Goal: Task Accomplishment & Management: Complete application form

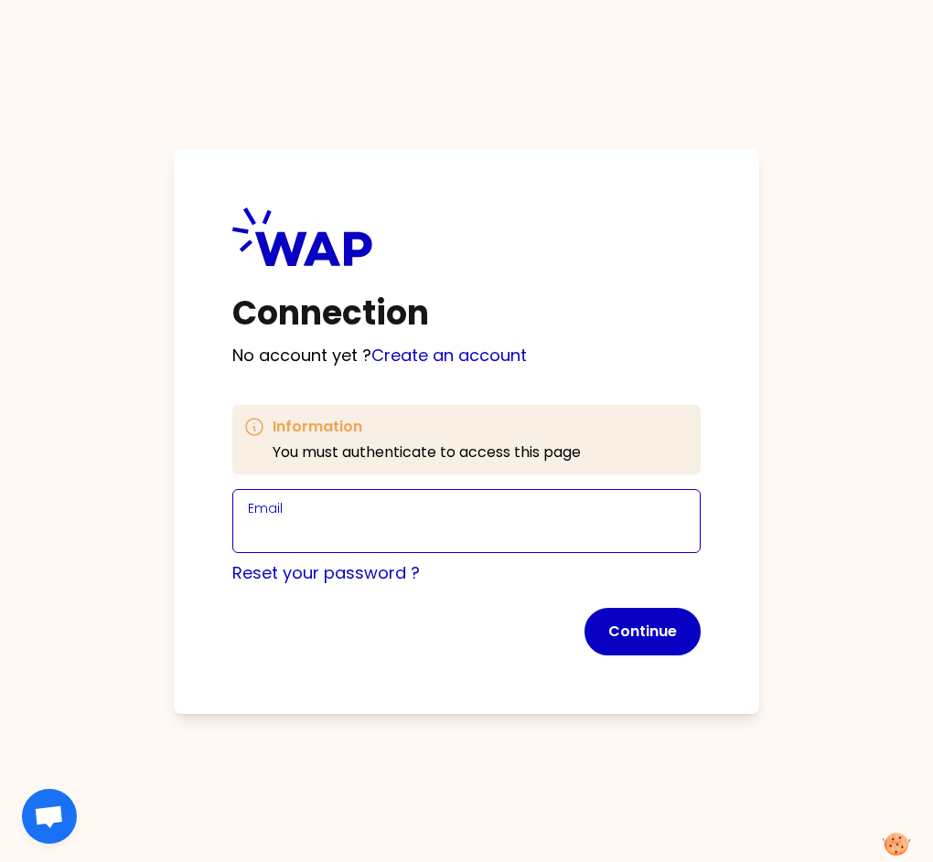
click at [379, 523] on input "Email" at bounding box center [466, 532] width 437 height 26
click at [381, 529] on input "[PERSON_NAME][EMAIL_ADDRESS][DOMAIN_NAME]" at bounding box center [466, 532] width 437 height 26
type input "[PERSON_NAME][EMAIL_ADDRESS][DOMAIN_NAME]"
click button "Continue" at bounding box center [642, 632] width 116 height 48
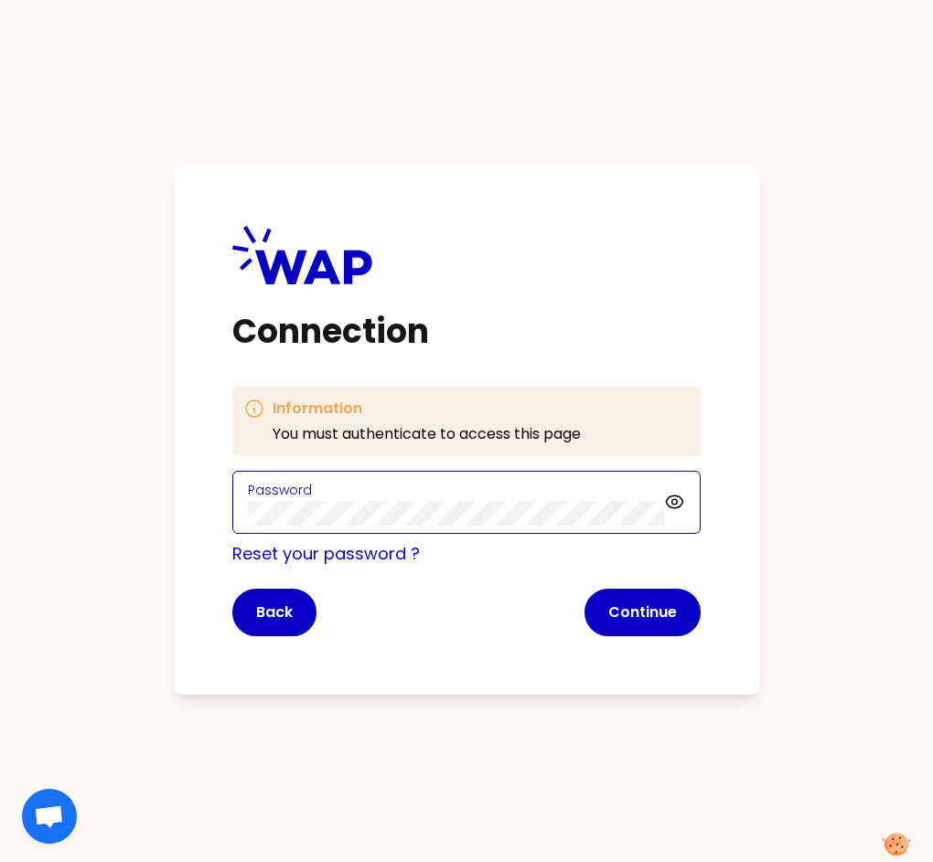
click button "Continue" at bounding box center [642, 613] width 116 height 48
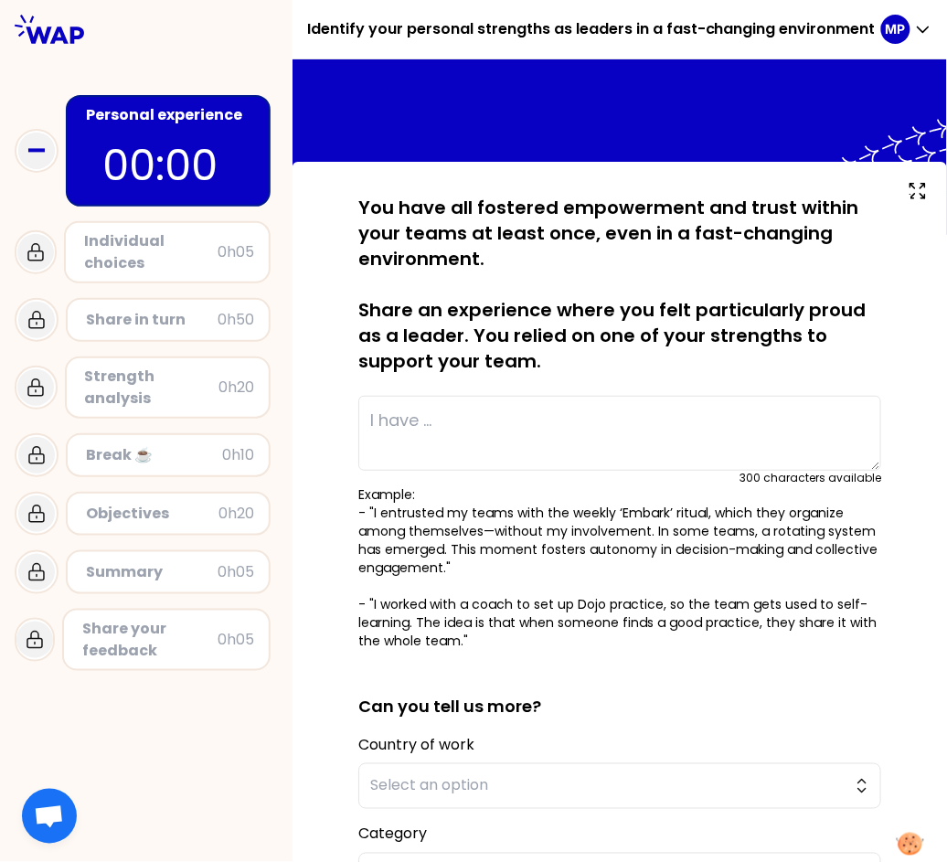
type textarea "I worked with a coach to set up Dojo practice, so the team gets used to self-le…"
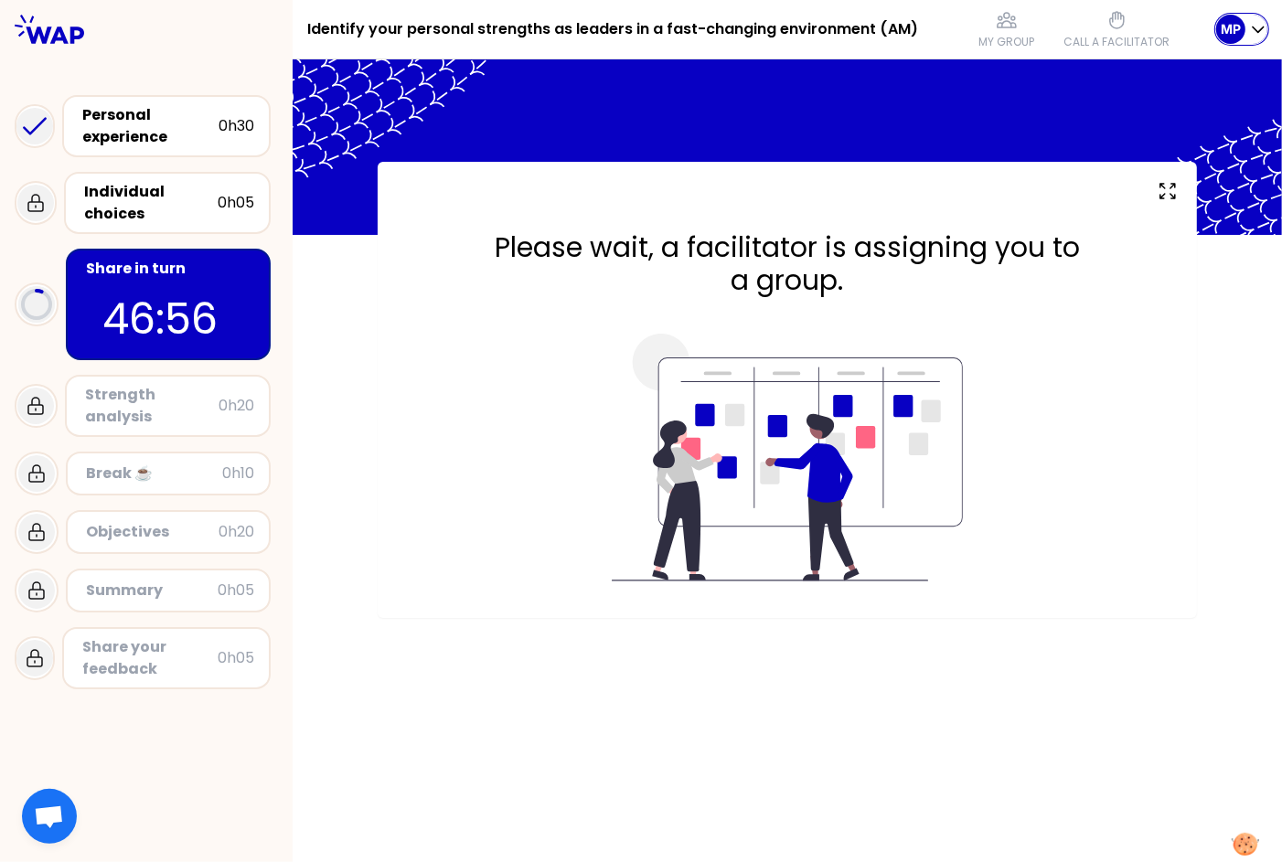
click at [1221, 27] on p "MP" at bounding box center [1231, 29] width 20 height 18
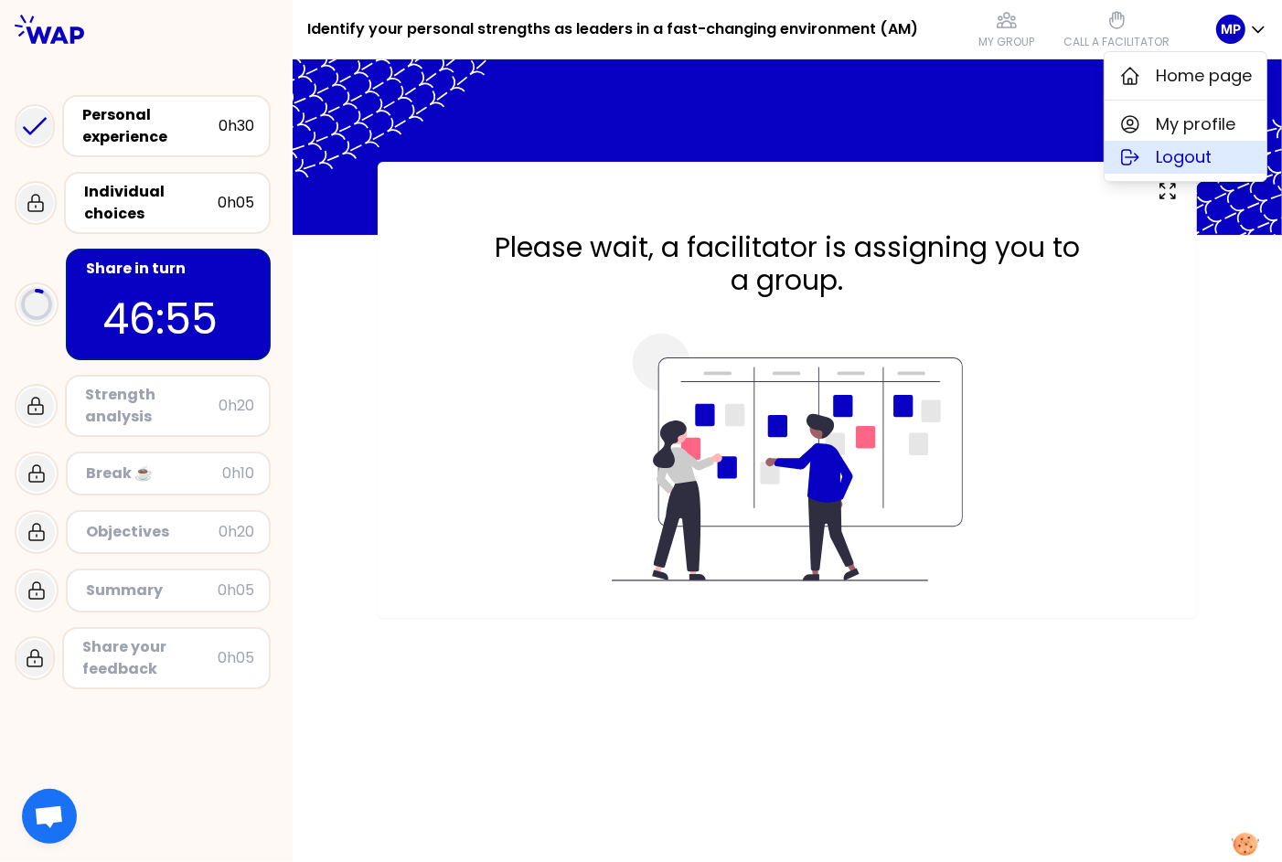
click at [1151, 158] on button "Logout" at bounding box center [1185, 157] width 162 height 33
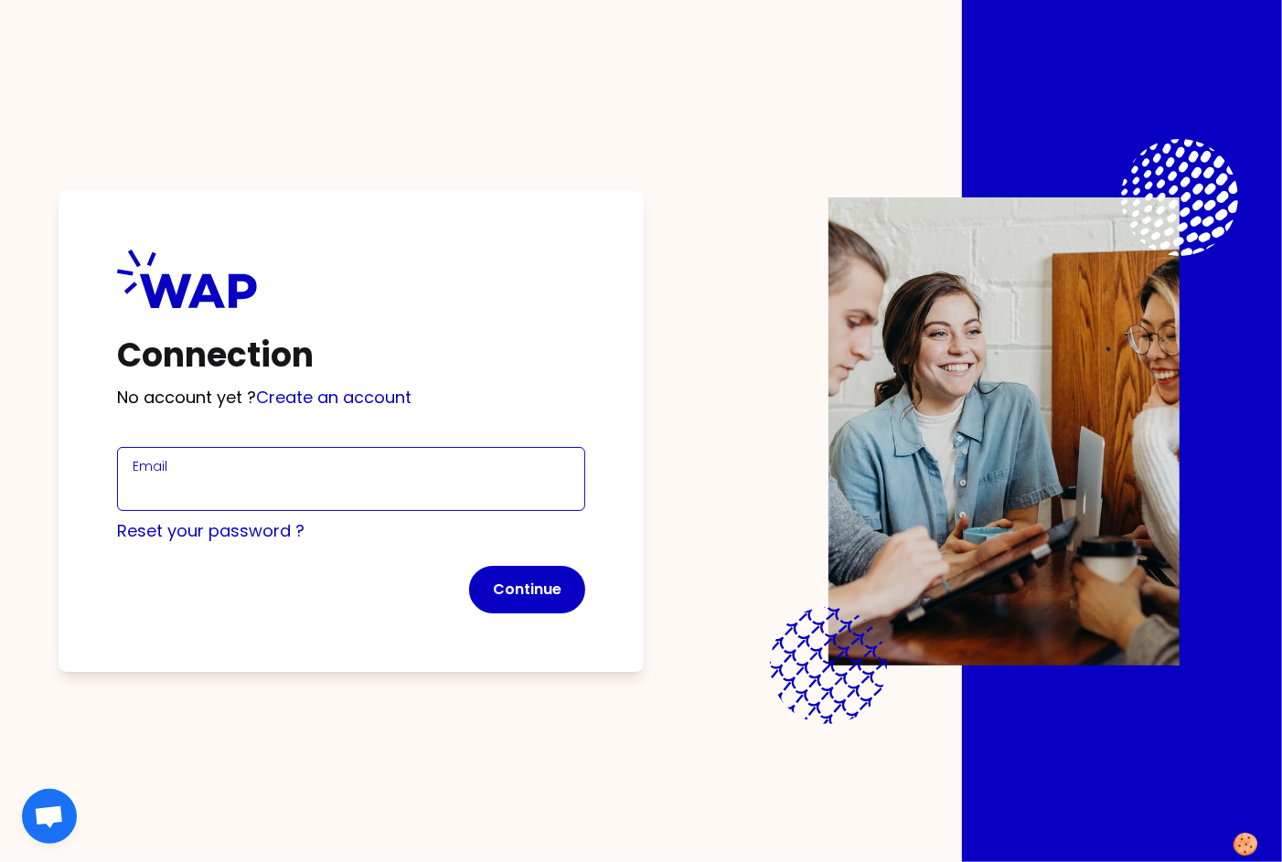
click at [272, 483] on input "Email" at bounding box center [351, 490] width 437 height 26
click at [333, 397] on div "Connection No account yet ? Create an account Email Reset your password ? Conti…" at bounding box center [351, 431] width 585 height 481
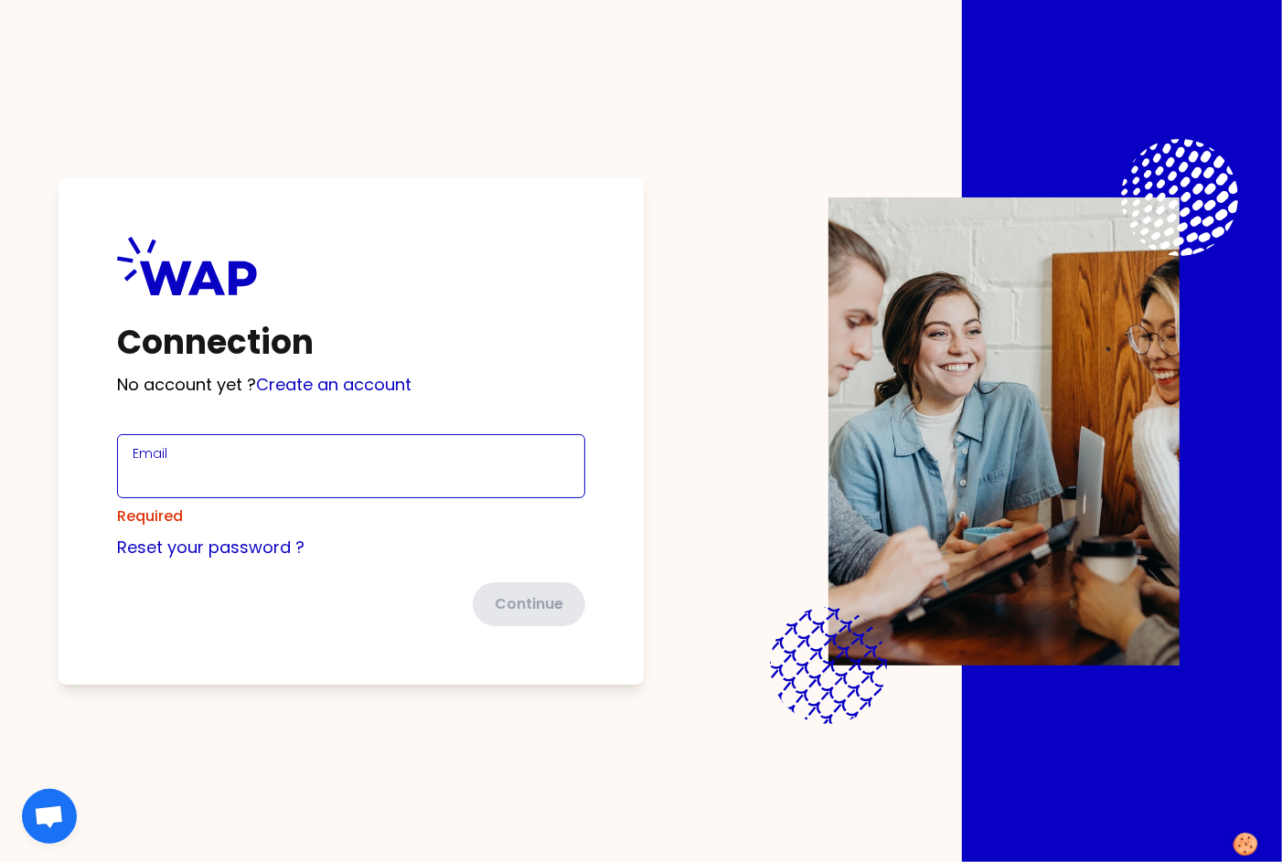
click at [240, 467] on input "Email" at bounding box center [351, 477] width 437 height 26
click at [329, 389] on link "Create an account" at bounding box center [333, 384] width 155 height 23
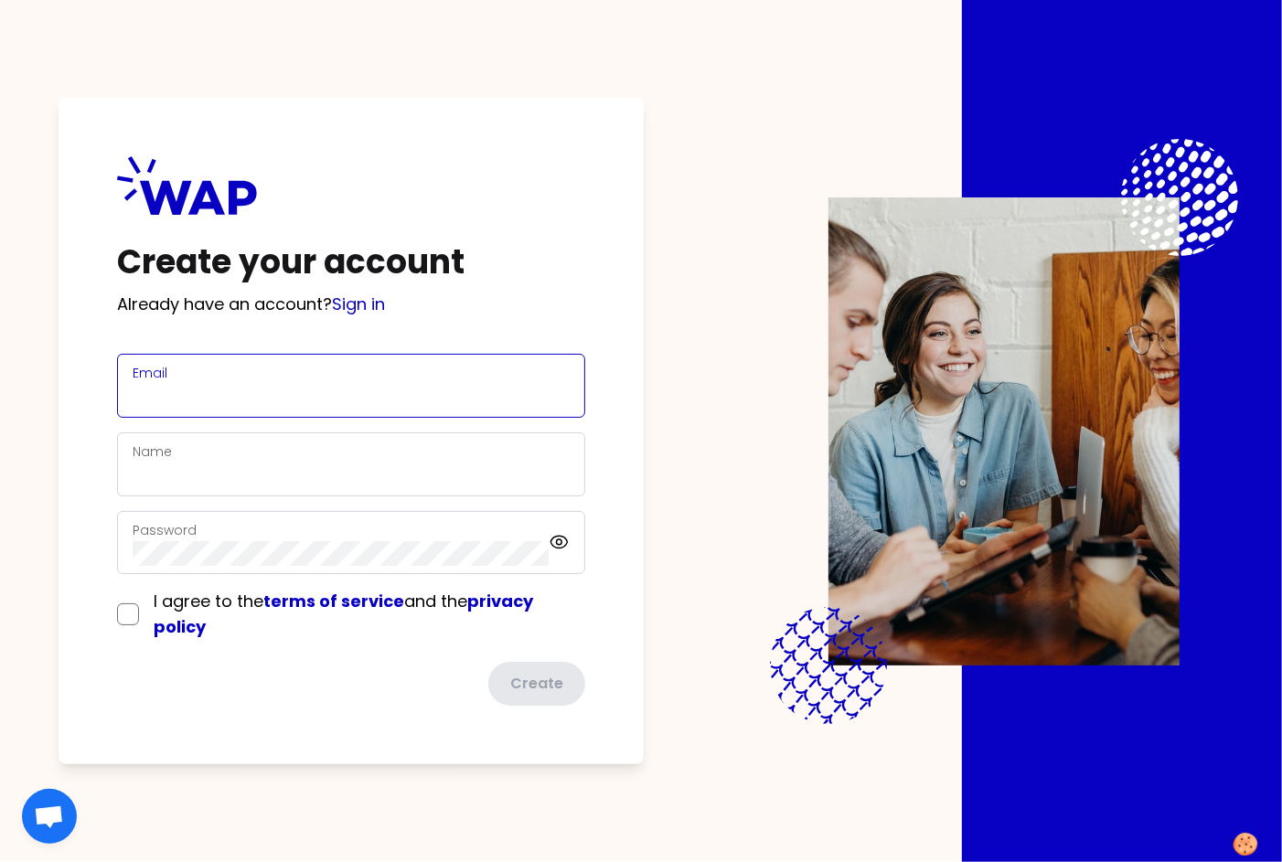
click at [278, 387] on input "Email" at bounding box center [351, 397] width 437 height 26
paste input "[PERSON_NAME][EMAIL_ADDRESS][PERSON_NAME][DOMAIN_NAME]"
type input "[PERSON_NAME][EMAIL_ADDRESS][PERSON_NAME][DOMAIN_NAME]"
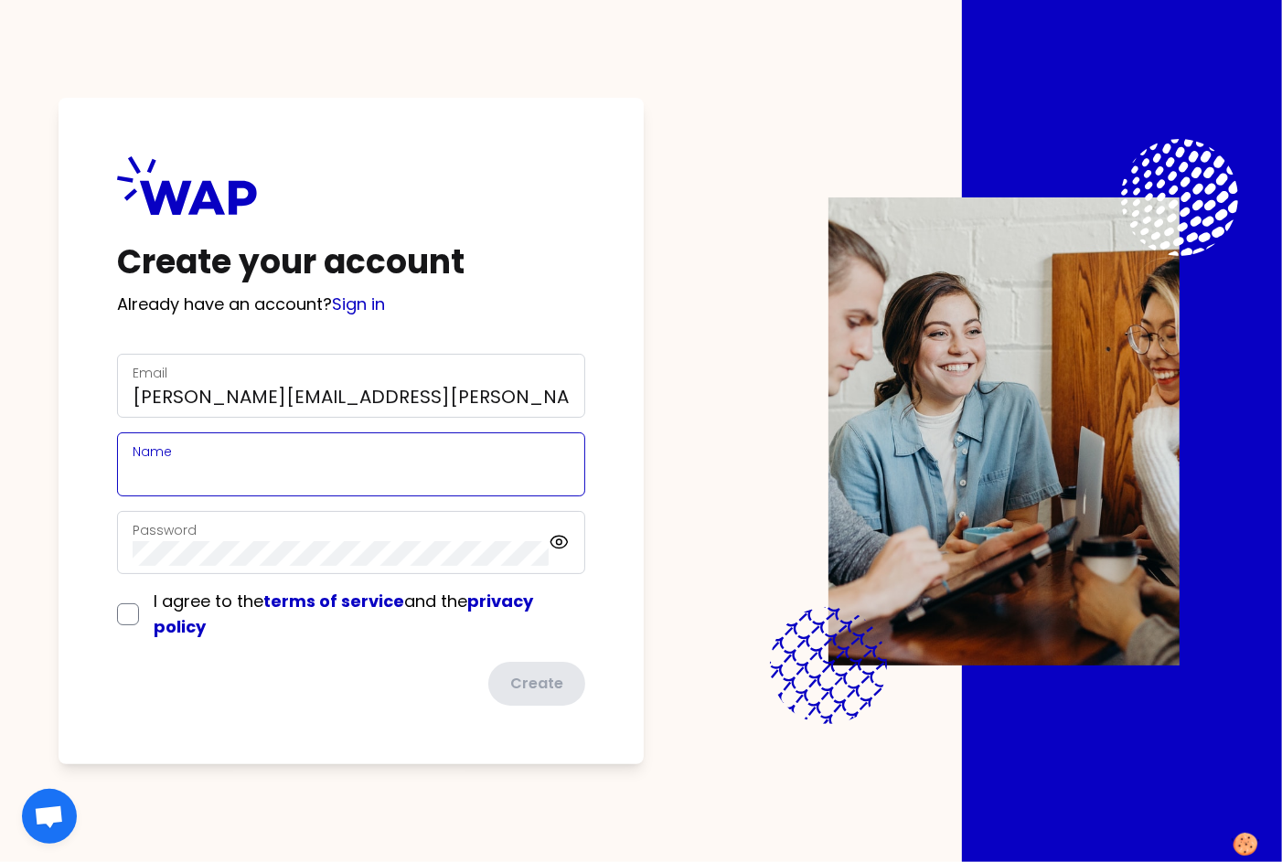
click at [180, 478] on input "Name" at bounding box center [351, 476] width 437 height 26
drag, startPoint x: 142, startPoint y: 477, endPoint x: 177, endPoint y: 539, distance: 70.9
click at [81, 481] on div "Create your account Already have an account? Sign in Email [PERSON_NAME][EMAIL_…" at bounding box center [351, 431] width 585 height 667
type input "[PERSON_NAME]"
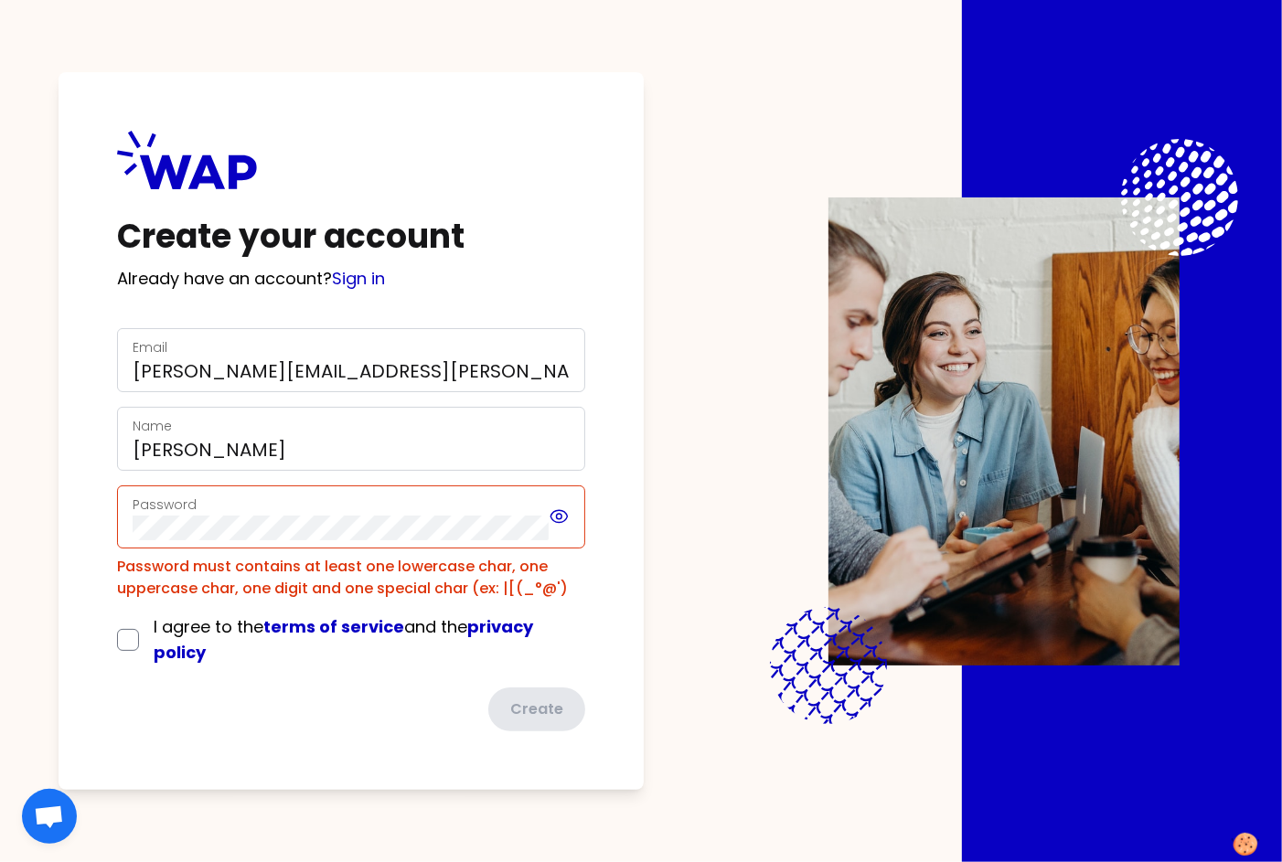
click at [557, 544] on div "Password" at bounding box center [351, 517] width 468 height 64
click at [560, 514] on icon at bounding box center [559, 517] width 21 height 22
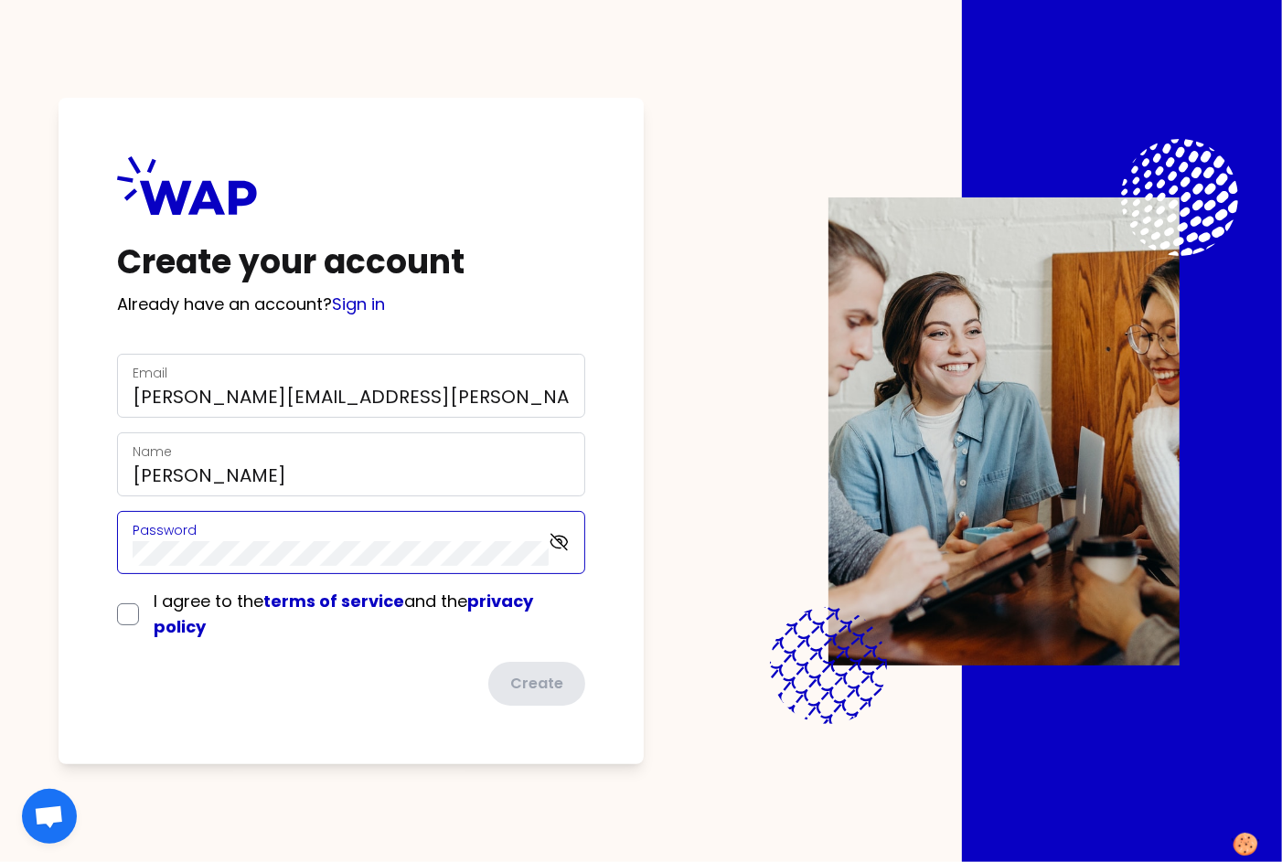
click at [80, 561] on div "Create your account Already have an account? Sign in Email [PERSON_NAME][EMAIL_…" at bounding box center [351, 431] width 585 height 667
click at [135, 623] on input "checkbox" at bounding box center [128, 614] width 22 height 22
checkbox input "true"
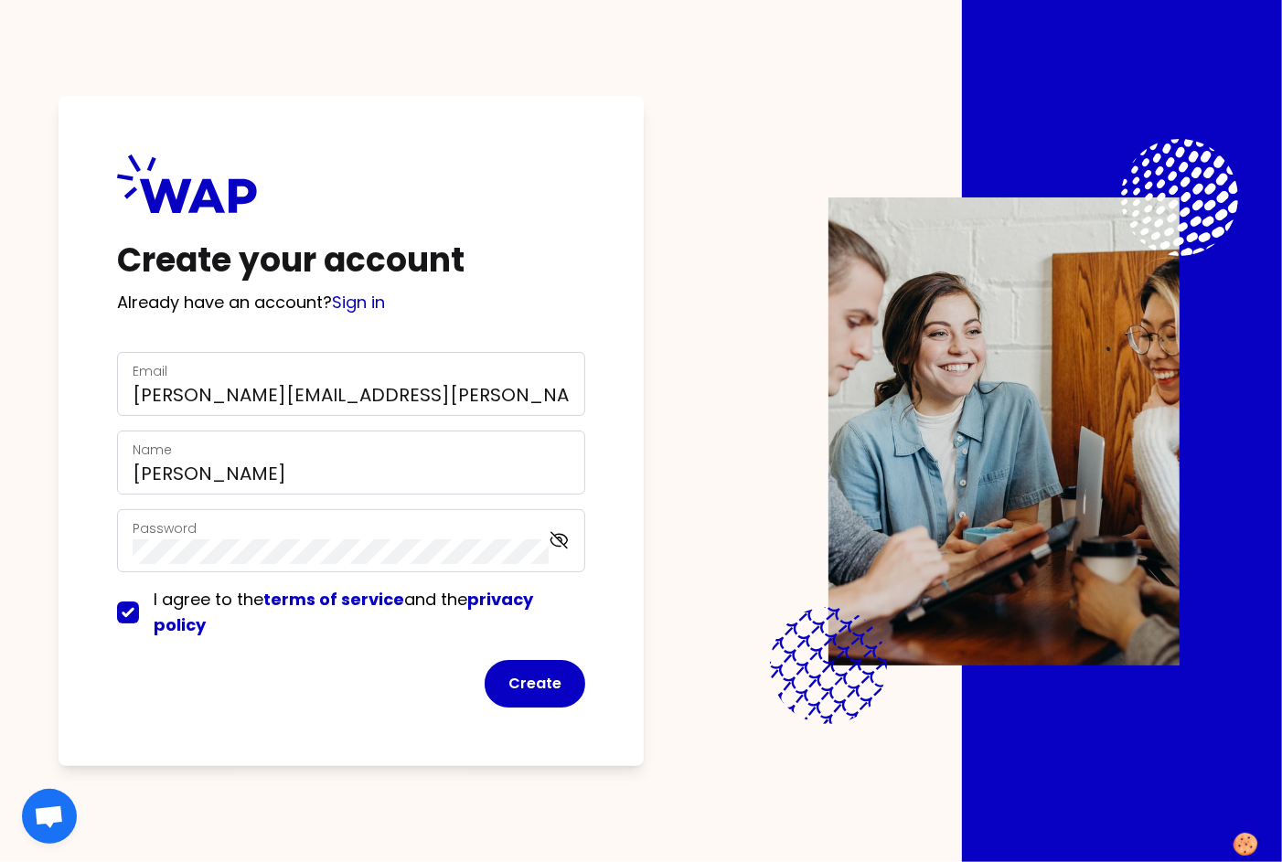
drag, startPoint x: 512, startPoint y: 690, endPoint x: 458, endPoint y: 664, distance: 60.1
click at [512, 690] on button "Create" at bounding box center [535, 684] width 101 height 48
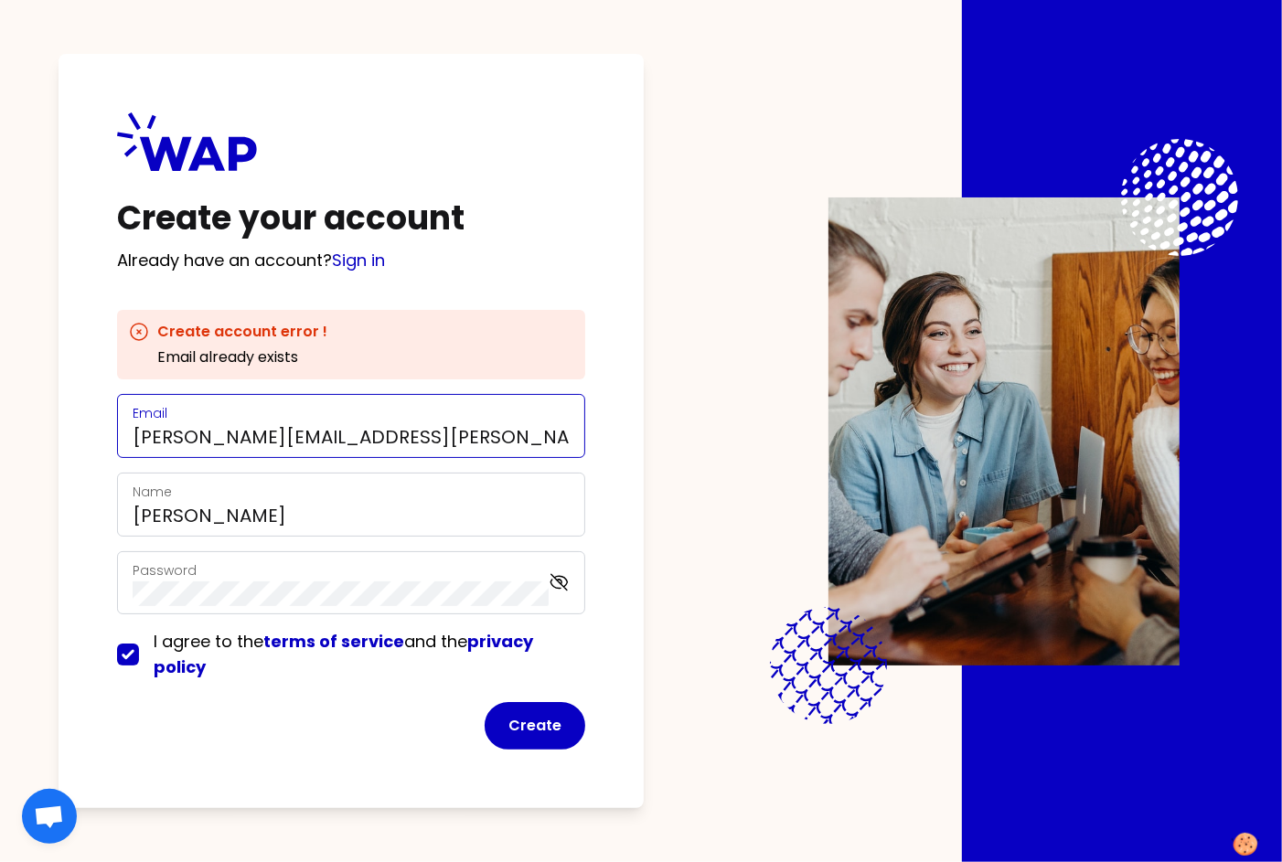
click at [265, 432] on input "[PERSON_NAME][EMAIL_ADDRESS][PERSON_NAME][DOMAIN_NAME]" at bounding box center [351, 437] width 437 height 26
drag, startPoint x: 133, startPoint y: 438, endPoint x: 149, endPoint y: 442, distance: 16.0
click at [133, 438] on input "[PERSON_NAME][EMAIL_ADDRESS][PERSON_NAME][DOMAIN_NAME]" at bounding box center [351, 437] width 437 height 26
click at [272, 446] on input "[PERSON_NAME][EMAIL_ADDRESS][PERSON_NAME][PERSON_NAME][DOMAIN_NAME]" at bounding box center [351, 437] width 437 height 26
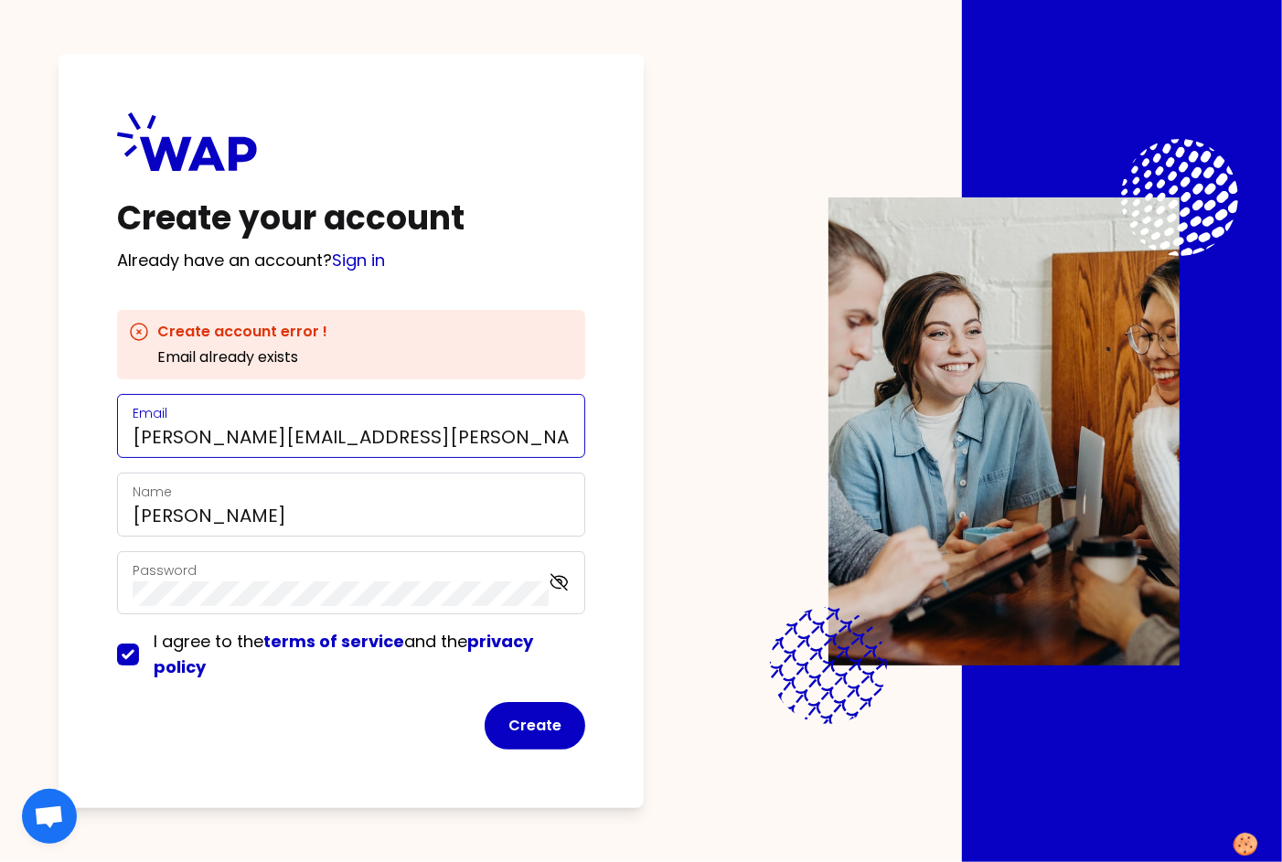
click at [272, 446] on input "[PERSON_NAME][EMAIL_ADDRESS][PERSON_NAME][PERSON_NAME][DOMAIN_NAME]" at bounding box center [351, 437] width 437 height 26
type input "[PERSON_NAME][EMAIL_ADDRESS][PERSON_NAME][PERSON_NAME][DOMAIN_NAME]"
click at [533, 719] on button "Create" at bounding box center [535, 726] width 101 height 48
